Goal: Task Accomplishment & Management: Use online tool/utility

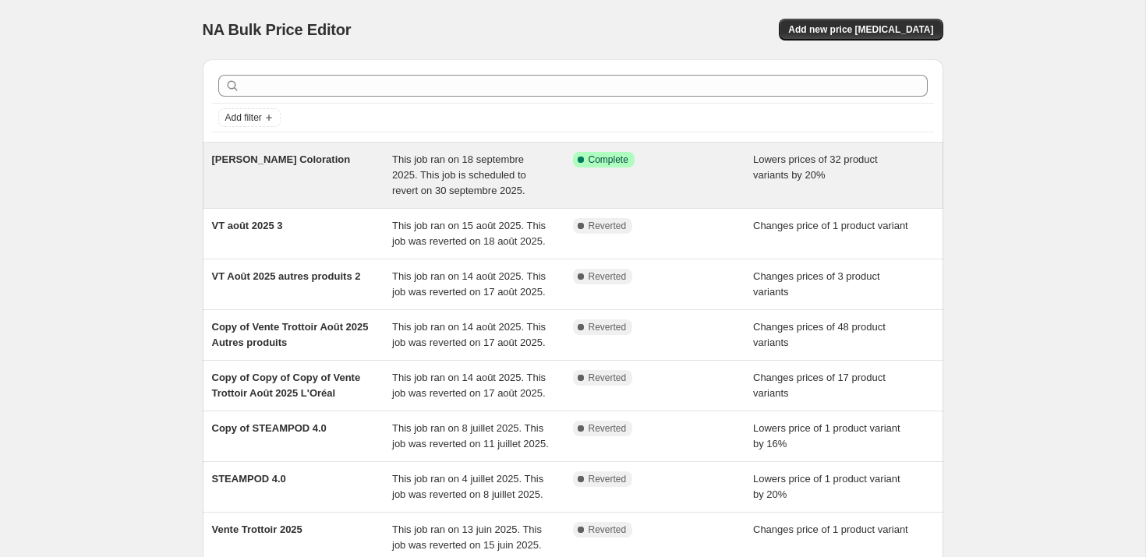
click at [306, 154] on span "[PERSON_NAME] Coloration" at bounding box center [281, 160] width 139 height 12
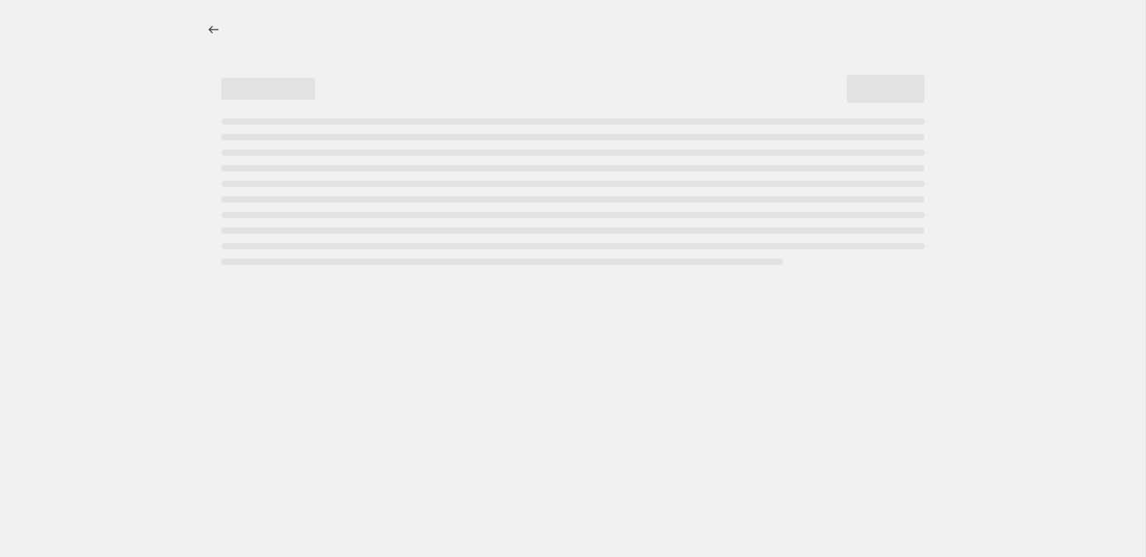
select select "percentage"
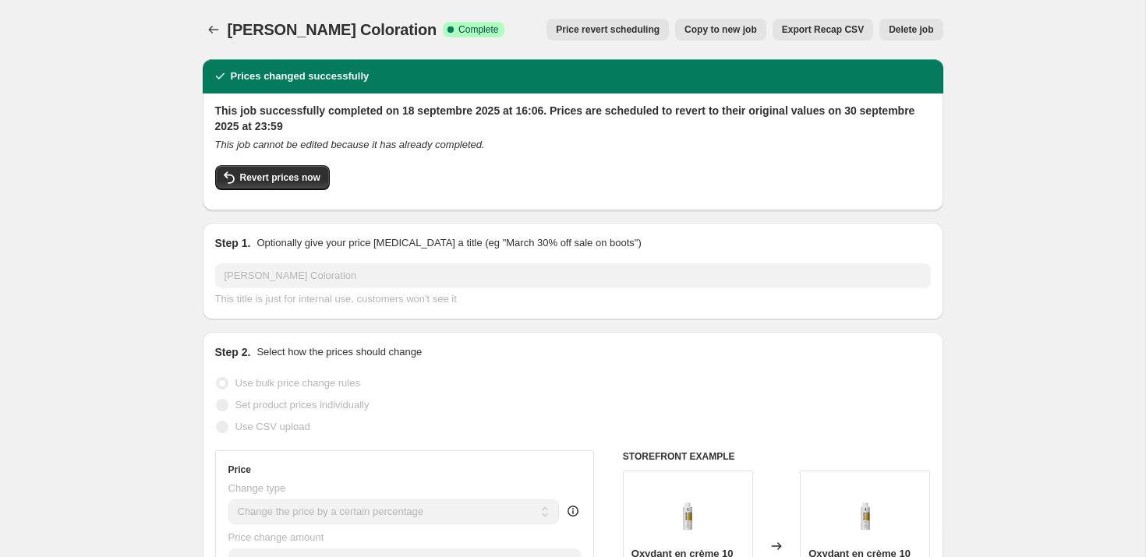
click at [918, 29] on span "Delete job" at bounding box center [911, 29] width 44 height 12
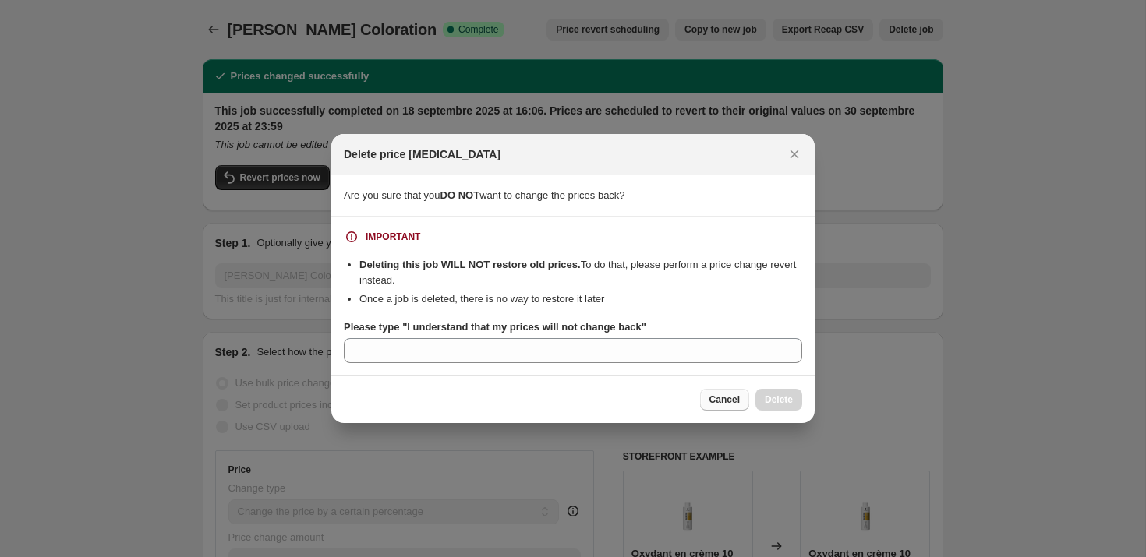
click at [727, 406] on button "Cancel" at bounding box center [724, 400] width 49 height 22
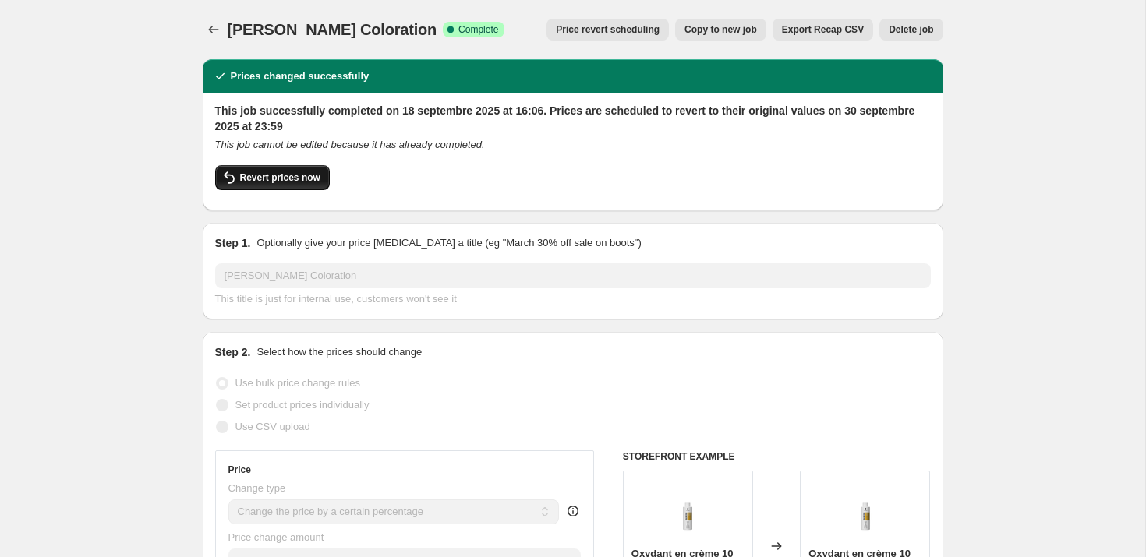
click at [271, 183] on span "Revert prices now" at bounding box center [280, 178] width 80 height 12
checkbox input "false"
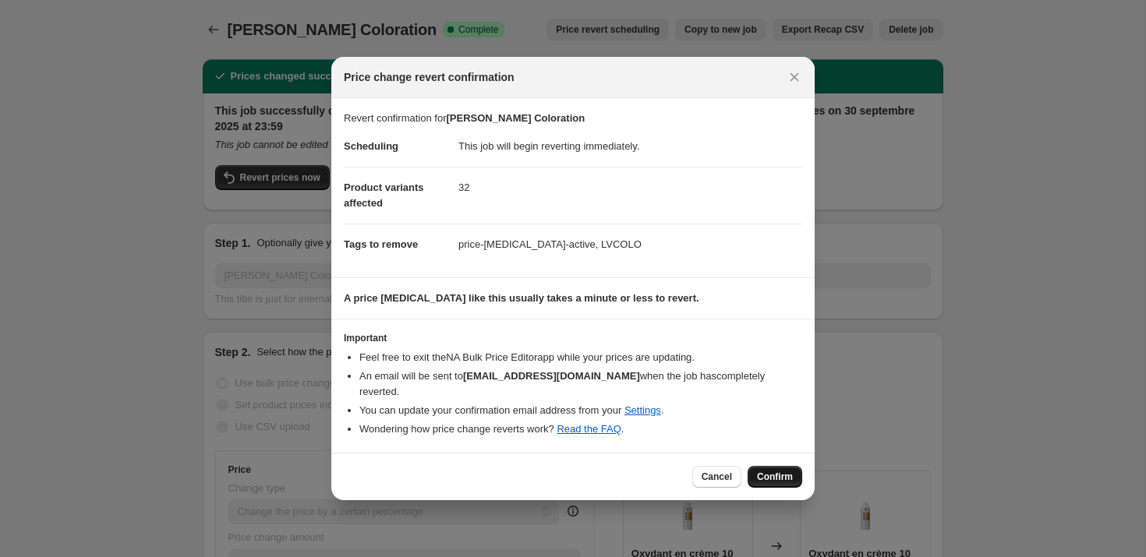
click at [786, 479] on span "Confirm" at bounding box center [775, 477] width 36 height 12
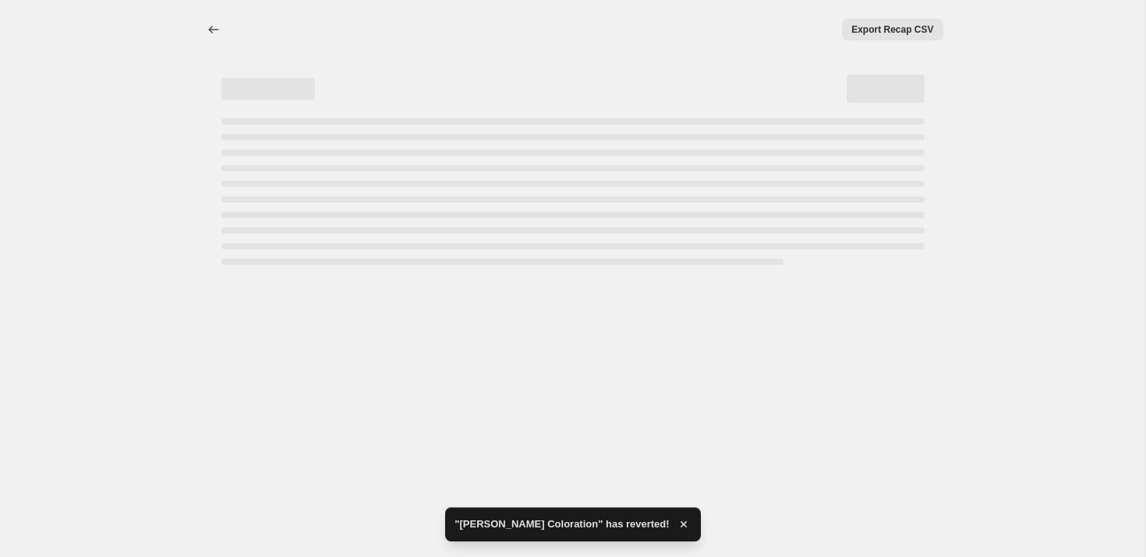
select select "percentage"
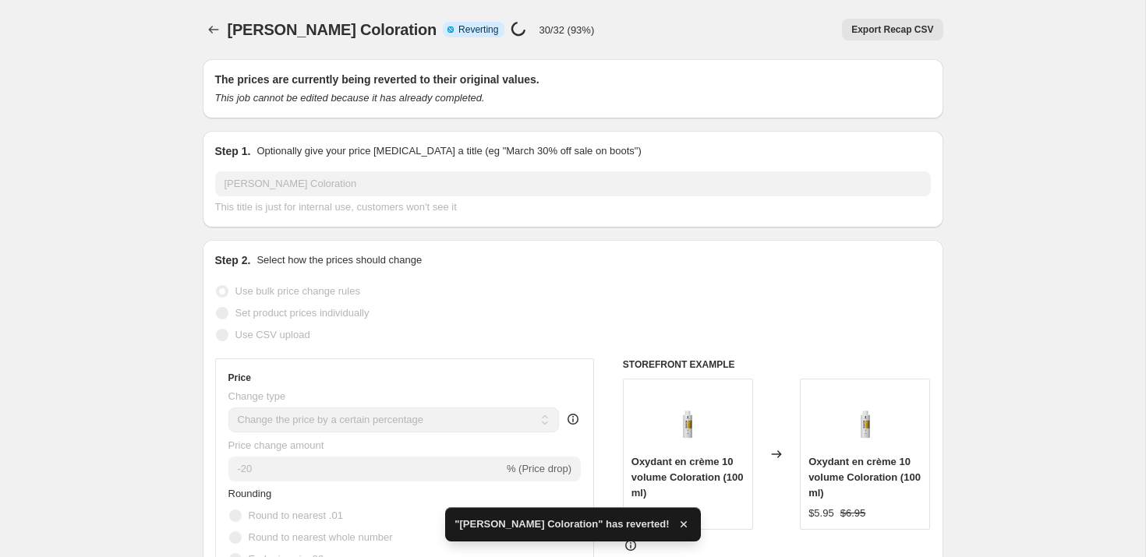
checkbox input "true"
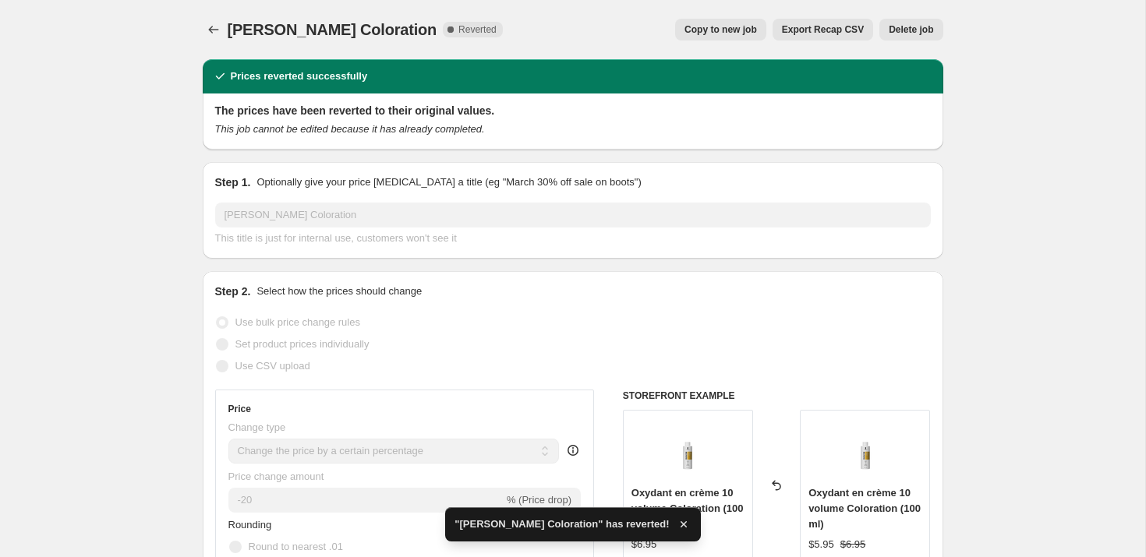
click at [716, 28] on span "Copy to new job" at bounding box center [720, 29] width 73 height 12
select select "percentage"
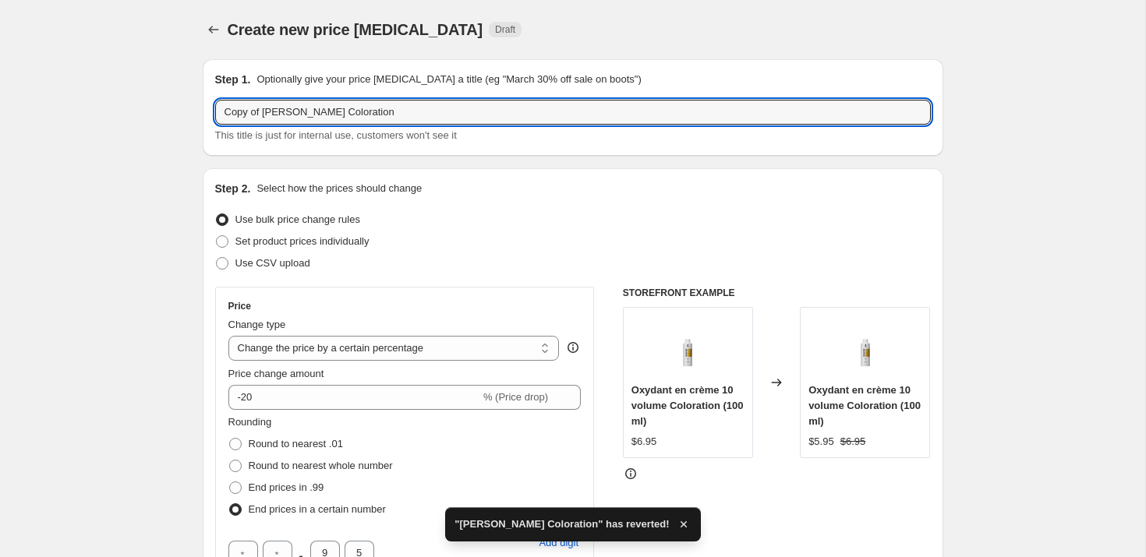
drag, startPoint x: 265, startPoint y: 114, endPoint x: 47, endPoint y: 93, distance: 219.3
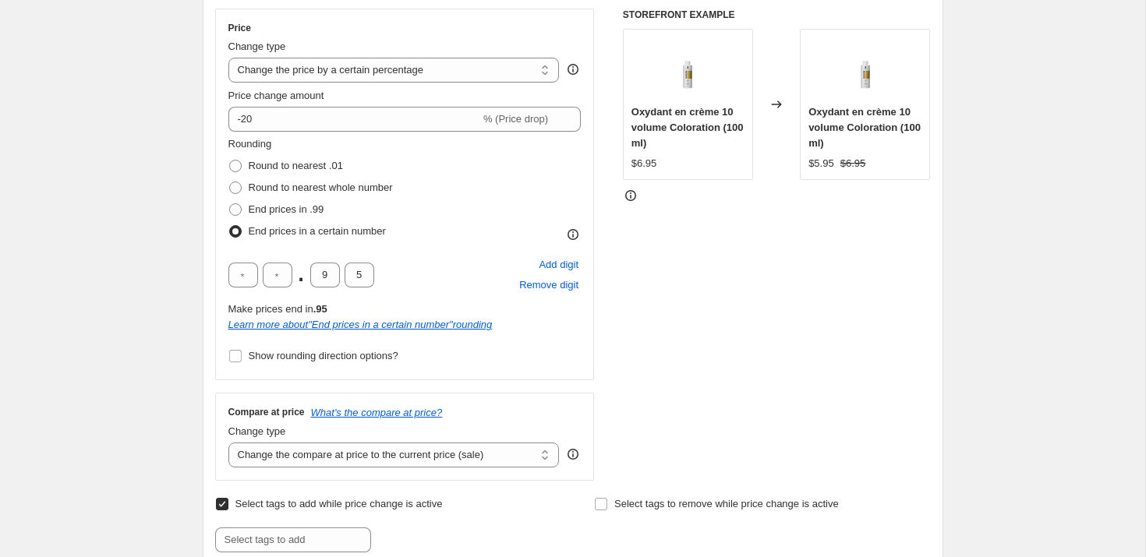
scroll to position [279, 0]
type input "[PERSON_NAME] Coloration"
click at [257, 165] on span "Round to nearest .01" at bounding box center [296, 165] width 94 height 12
click at [230, 160] on input "Round to nearest .01" at bounding box center [229, 159] width 1 height 1
radio input "true"
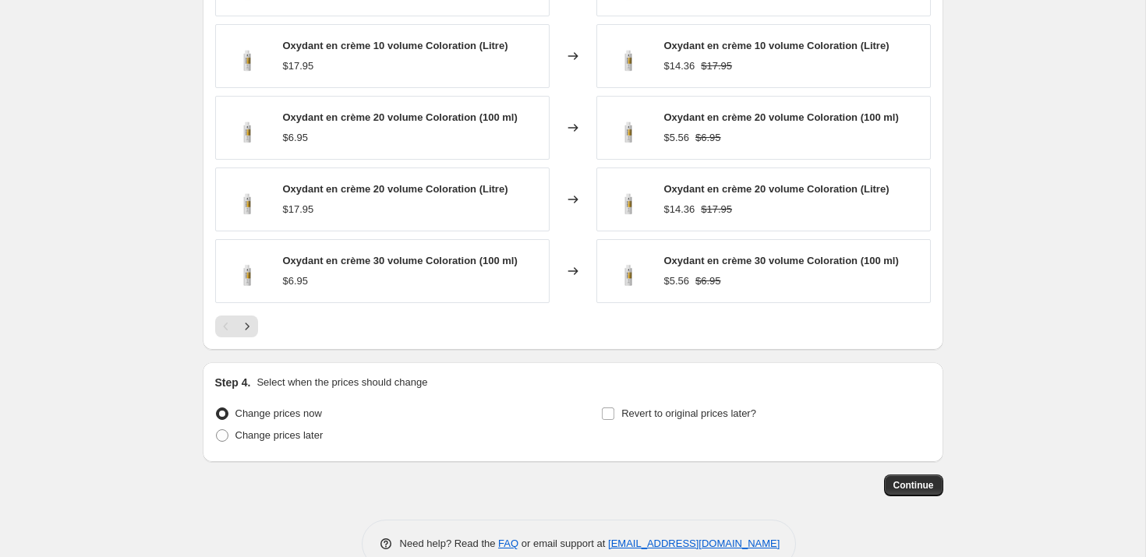
scroll to position [1136, 0]
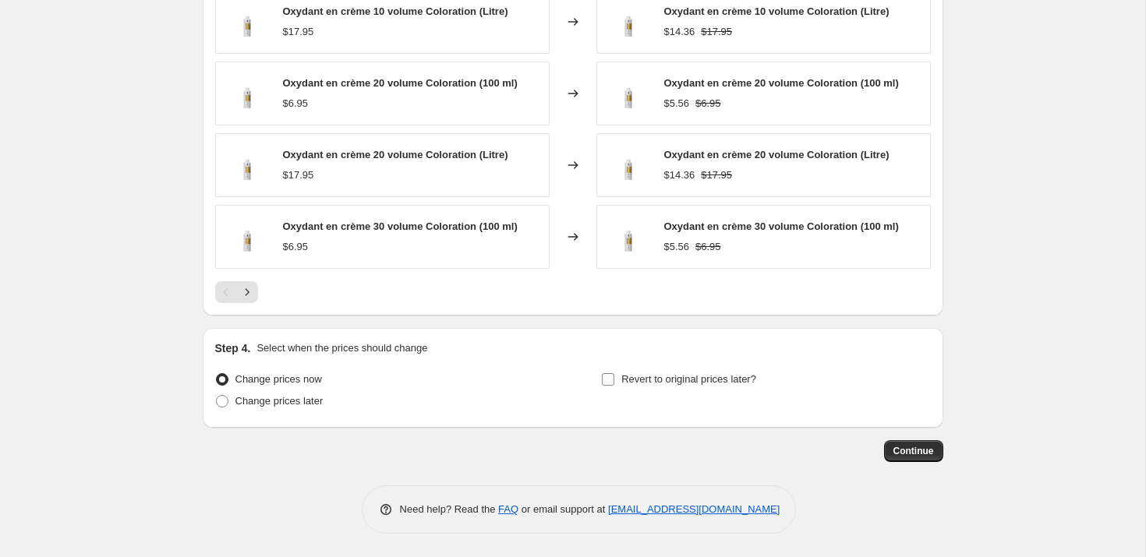
click at [615, 379] on label "Revert to original prices later?" at bounding box center [678, 380] width 155 height 22
click at [614, 379] on input "Revert to original prices later?" at bounding box center [608, 379] width 12 height 12
checkbox input "true"
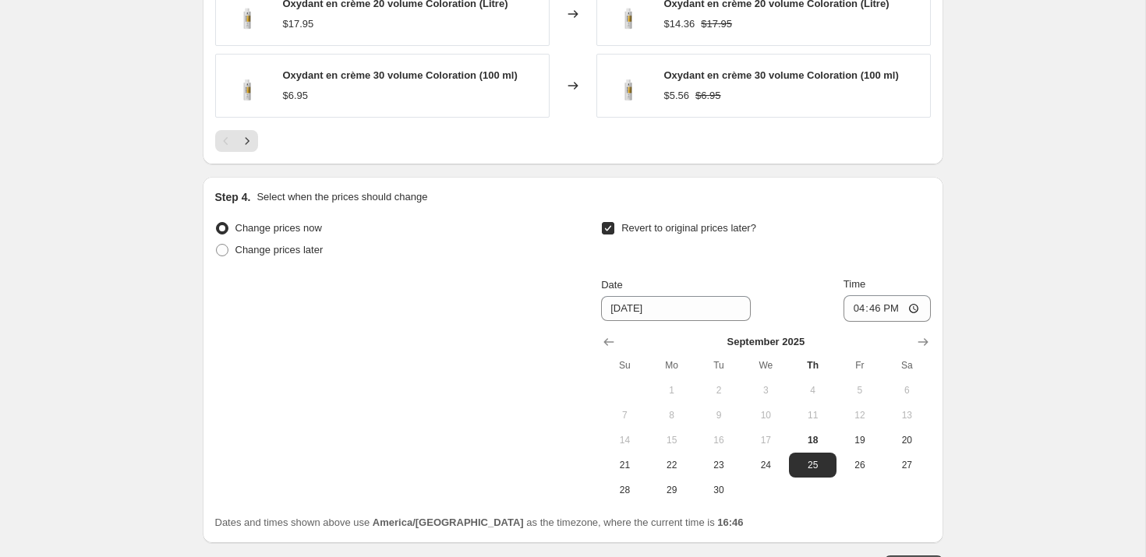
scroll to position [1293, 0]
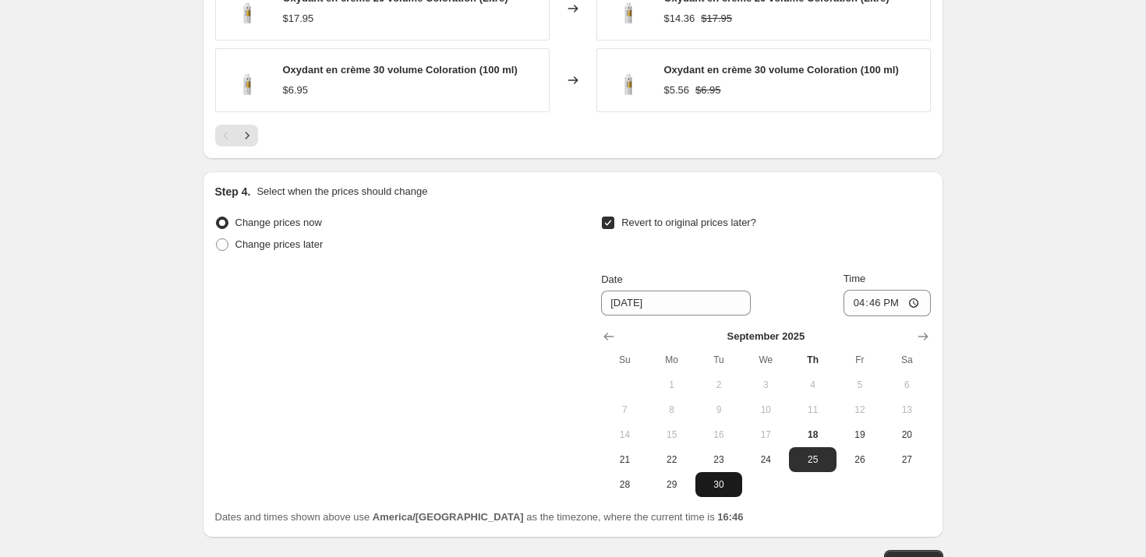
click at [727, 482] on span "30" at bounding box center [719, 485] width 34 height 12
type input "[DATE]"
click at [875, 302] on input "16:46" at bounding box center [887, 303] width 87 height 27
type input "23:59"
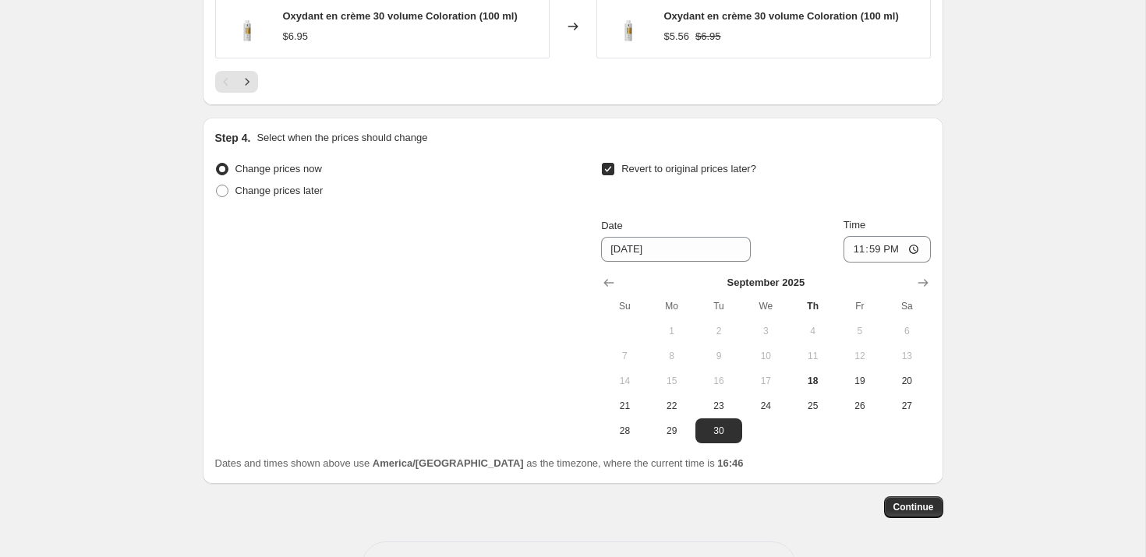
scroll to position [1368, 0]
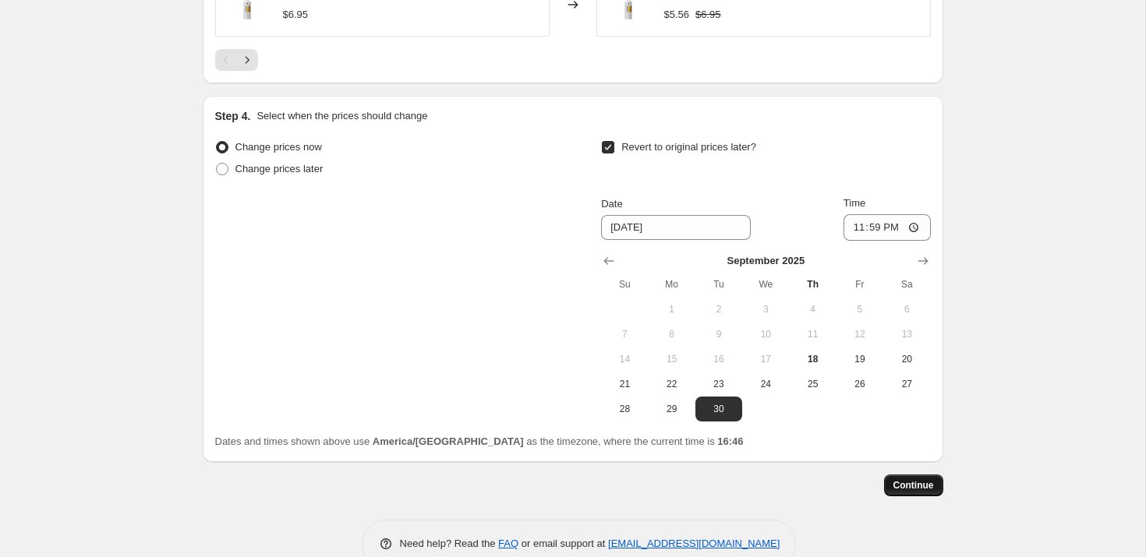
click at [907, 484] on span "Continue" at bounding box center [913, 485] width 41 height 12
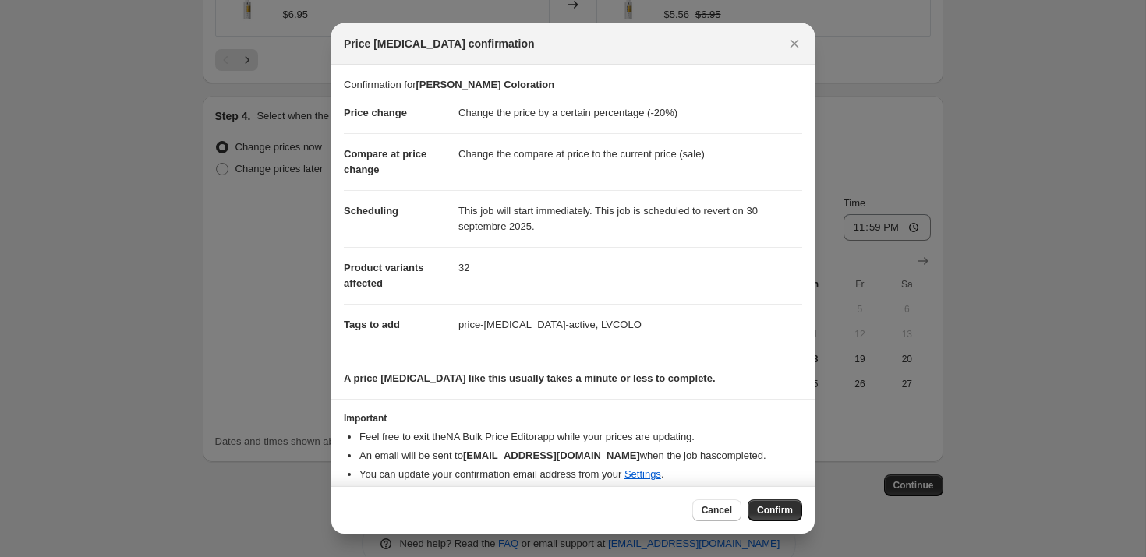
click at [762, 506] on span "Confirm" at bounding box center [775, 510] width 36 height 12
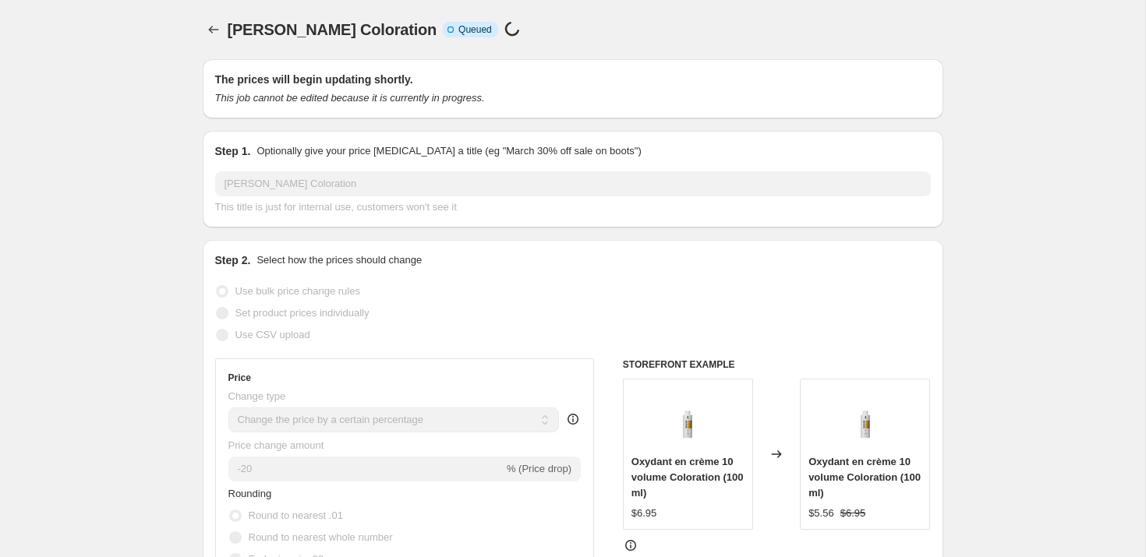
scroll to position [1368, 0]
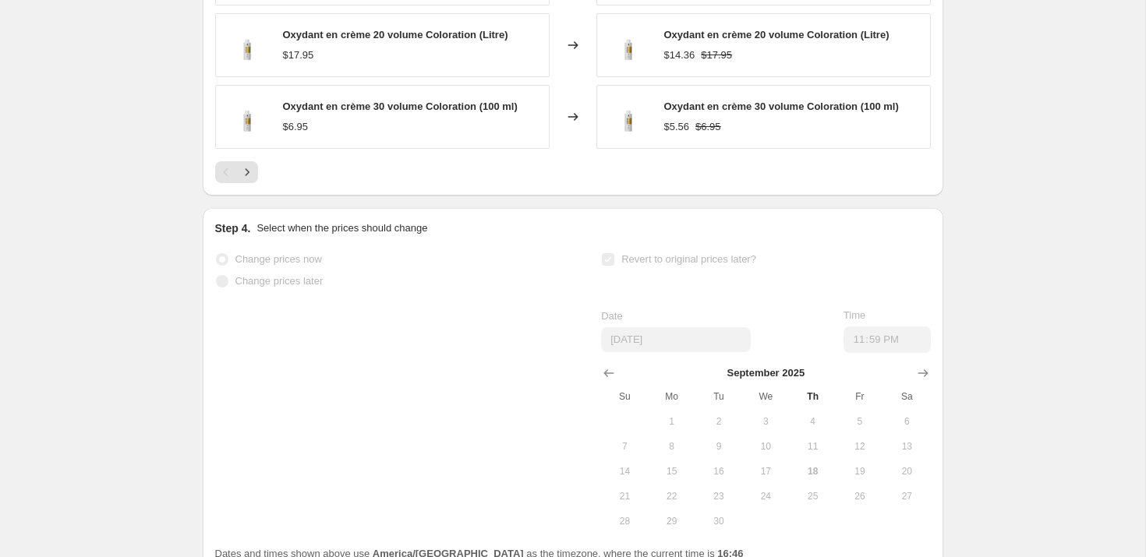
select select "percentage"
